Goal: Transaction & Acquisition: Purchase product/service

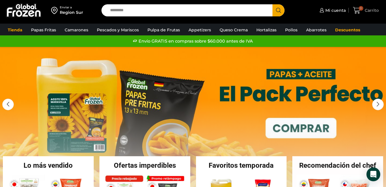
click at [371, 12] on span "Carrito" at bounding box center [372, 10] width 16 height 6
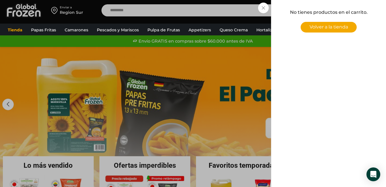
click at [326, 24] on span "Volver a la tienda" at bounding box center [329, 26] width 39 height 5
click at [352, 8] on div "0 Carrito 0 0 Shopping Cart No tienes productos en el carrito. Volver a la tien…" at bounding box center [366, 11] width 29 height 14
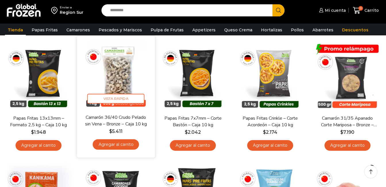
scroll to position [29, 0]
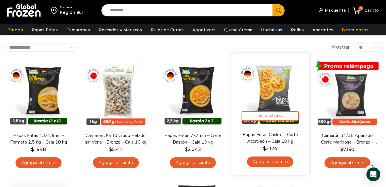
click at [277, 91] on img at bounding box center [270, 92] width 69 height 69
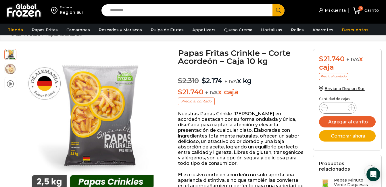
scroll to position [29, 0]
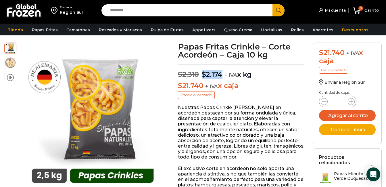
drag, startPoint x: 204, startPoint y: 77, endPoint x: 222, endPoint y: 78, distance: 18.4
click at [222, 78] on bdi "$ 2.174" at bounding box center [212, 74] width 21 height 8
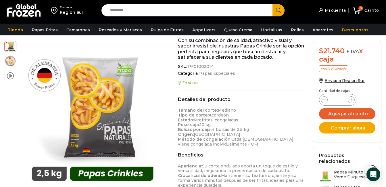
scroll to position [230, 0]
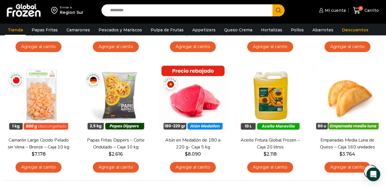
scroll to position [457, 0]
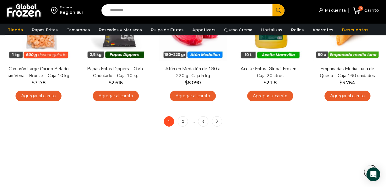
click at [149, 10] on input "Search input" at bounding box center [188, 10] width 163 height 12
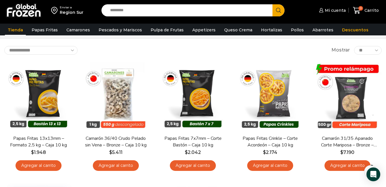
scroll to position [26, 0]
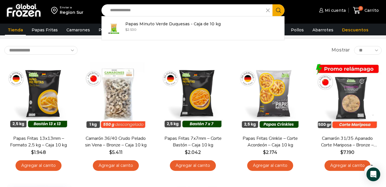
type input "**********"
click at [273, 4] on button "Search" at bounding box center [279, 10] width 12 height 12
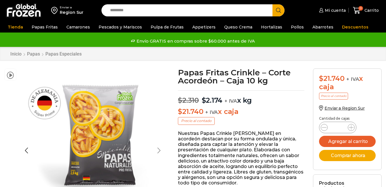
click at [157, 143] on div at bounding box center [159, 150] width 14 height 14
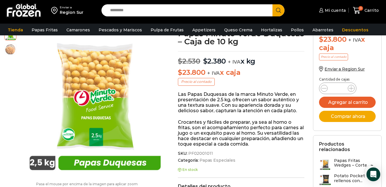
scroll to position [29, 0]
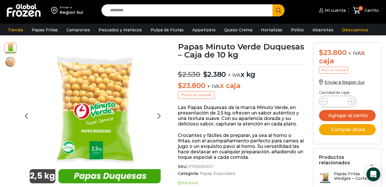
click at [14, 63] on img at bounding box center [11, 62] width 12 height 12
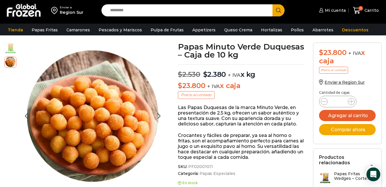
click at [13, 50] on img at bounding box center [11, 48] width 12 height 12
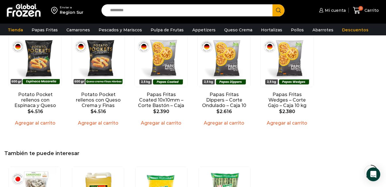
scroll to position [403, 0]
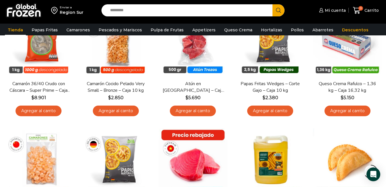
scroll to position [397, 0]
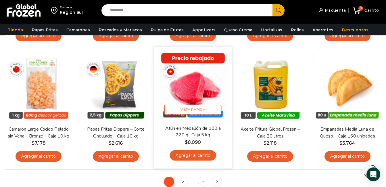
click at [216, 84] on img at bounding box center [192, 85] width 69 height 69
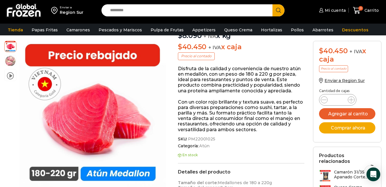
scroll to position [29, 0]
